Goal: Information Seeking & Learning: Learn about a topic

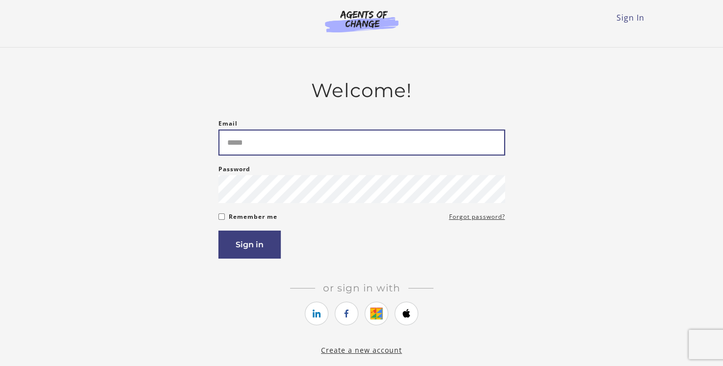
drag, startPoint x: 0, startPoint y: 0, endPoint x: 239, endPoint y: 148, distance: 281.1
click at [239, 148] on input "Email" at bounding box center [361, 142] width 286 height 26
type input "**********"
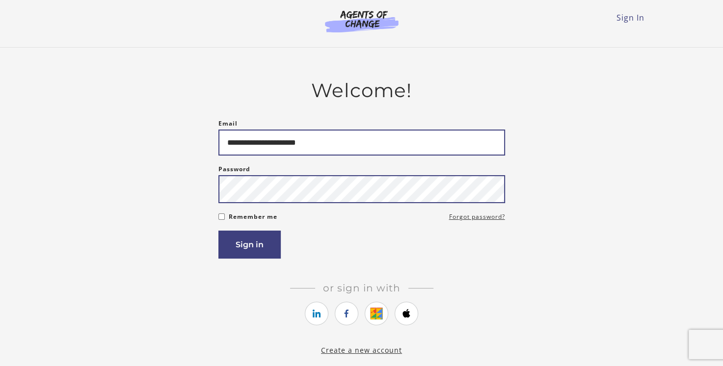
click at [218, 231] on button "Sign in" at bounding box center [249, 245] width 62 height 28
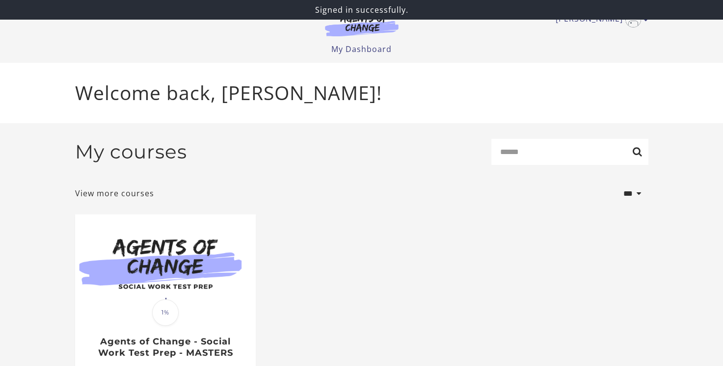
scroll to position [74, 0]
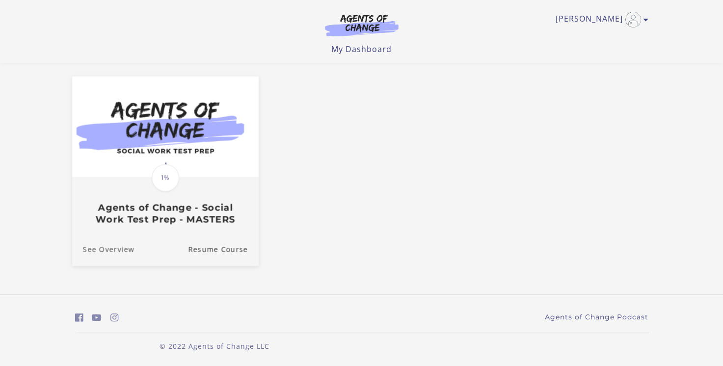
click at [120, 257] on link "See Overview" at bounding box center [103, 249] width 62 height 33
click at [232, 249] on link "Resume Course" at bounding box center [223, 249] width 71 height 33
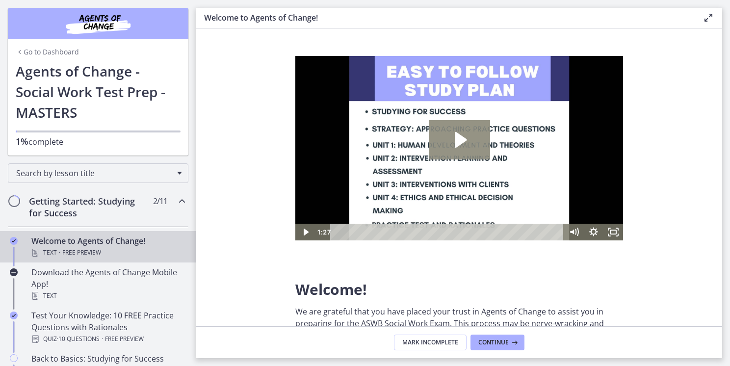
click at [466, 157] on icon "Play Video: c1o6hcmjueu5qasqsu00.mp4" at bounding box center [459, 139] width 61 height 39
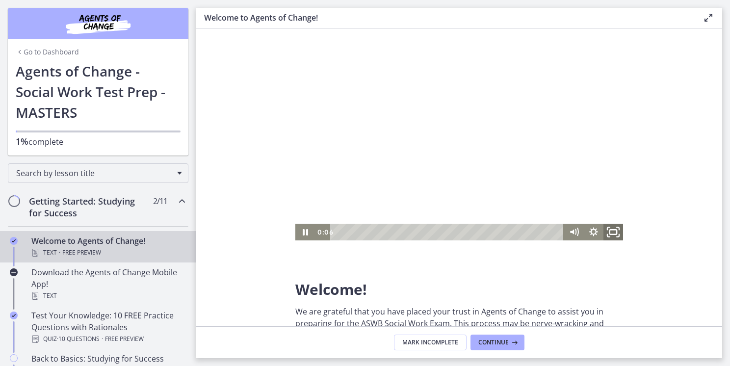
click at [615, 235] on icon "Fullscreen" at bounding box center [613, 232] width 24 height 20
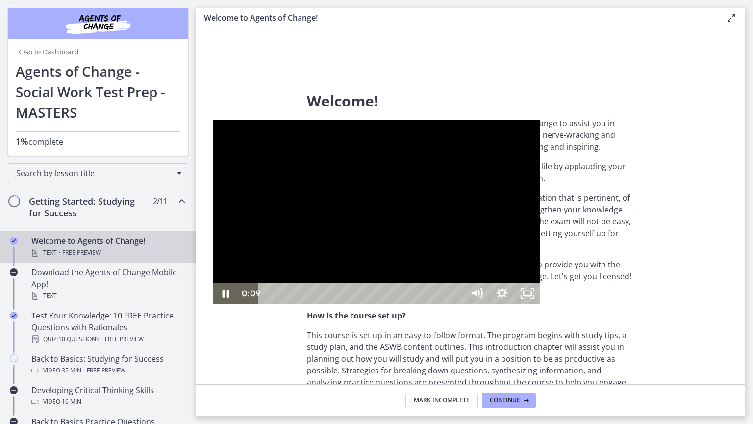
click at [541, 271] on div at bounding box center [377, 212] width 328 height 184
